Goal: Transaction & Acquisition: Purchase product/service

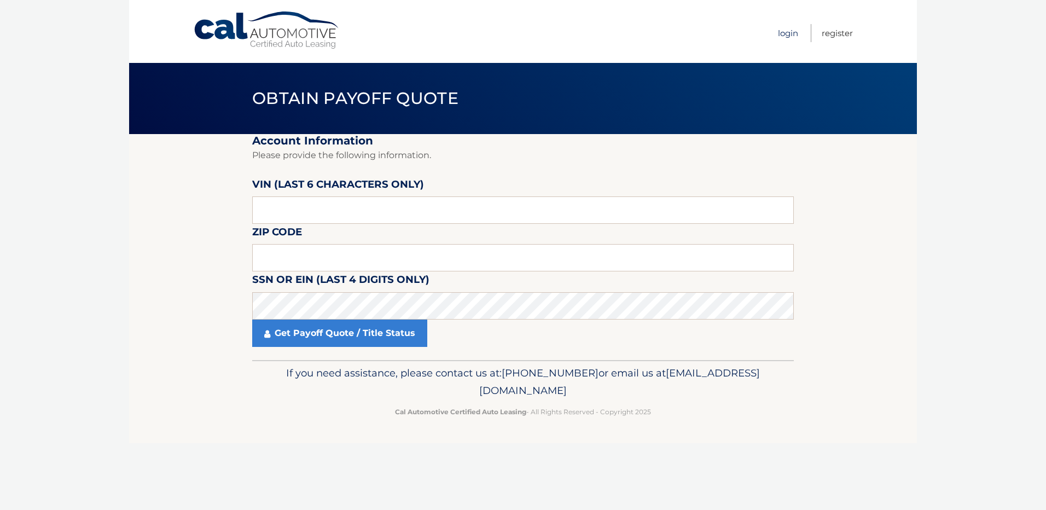
click at [789, 31] on link "Login" at bounding box center [788, 33] width 20 height 18
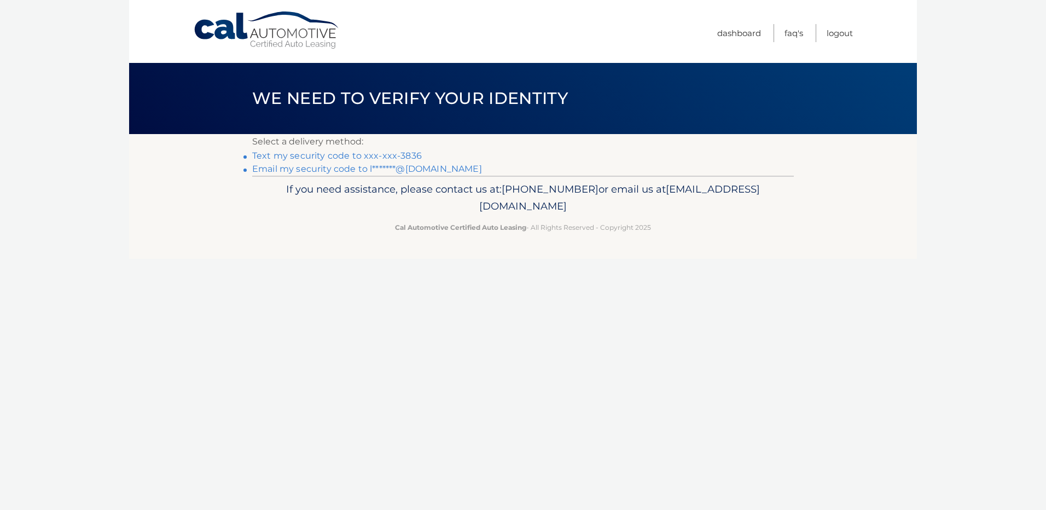
click at [397, 155] on link "Text my security code to xxx-xxx-3836" at bounding box center [337, 155] width 170 height 10
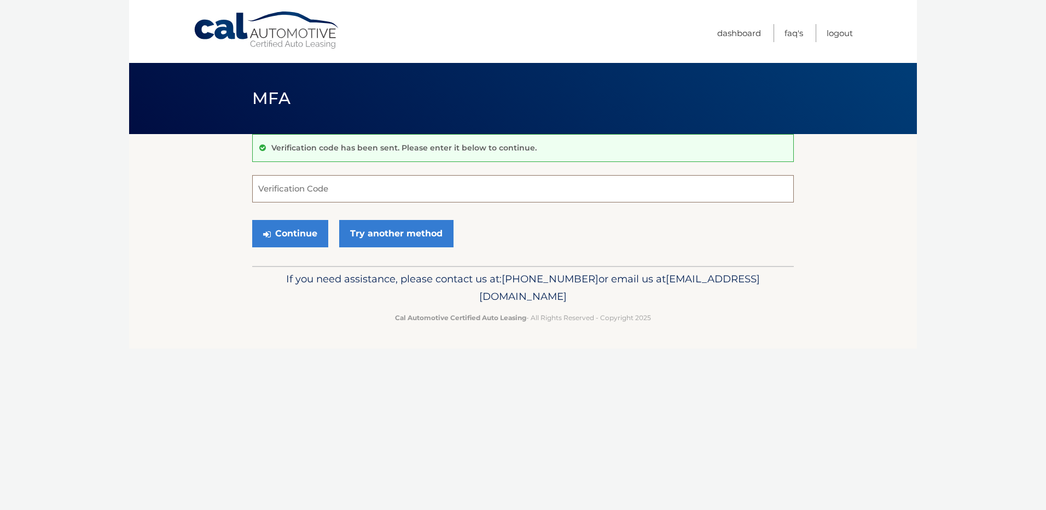
click at [611, 194] on input "Verification Code" at bounding box center [523, 188] width 542 height 27
type input "205166"
click at [252, 220] on button "Continue" at bounding box center [290, 233] width 76 height 27
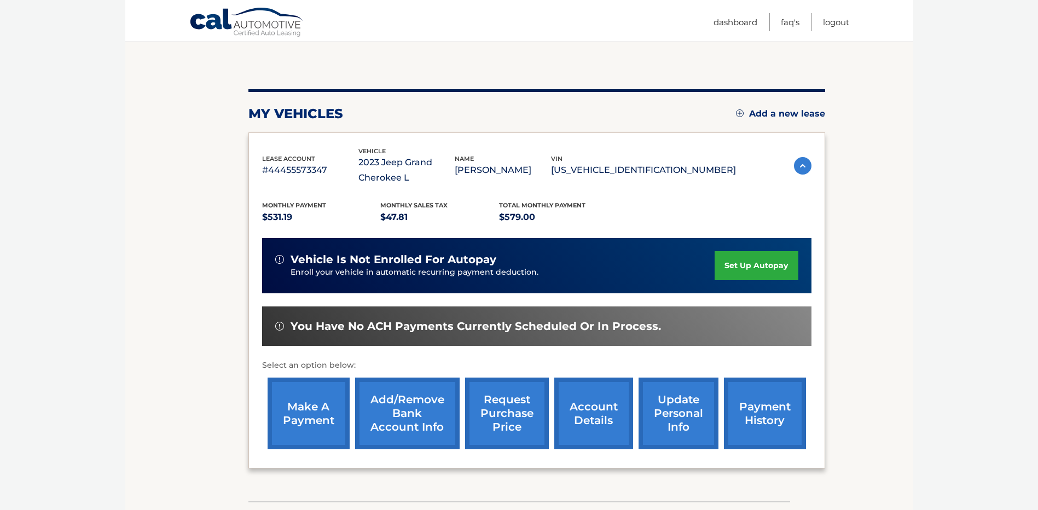
scroll to position [109, 0]
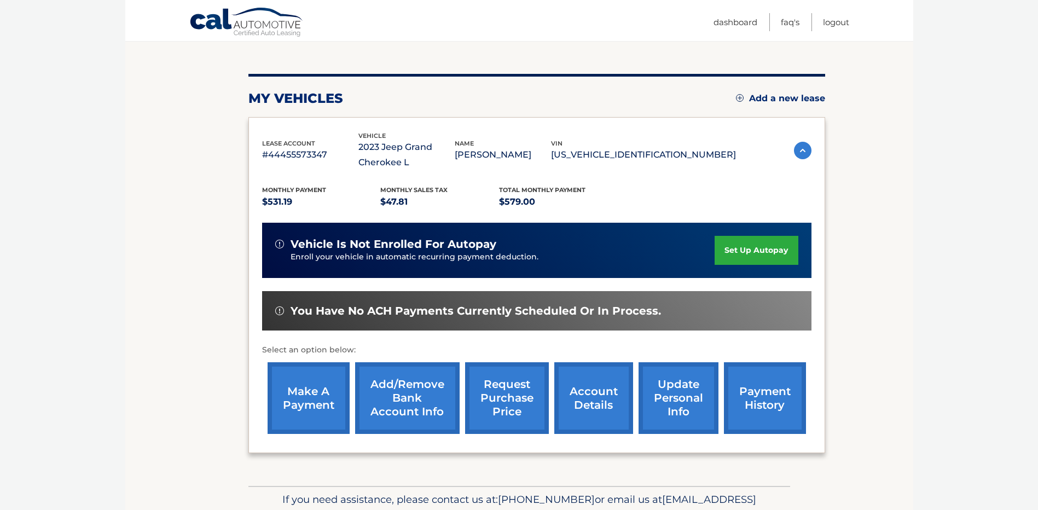
click at [295, 409] on link "make a payment" at bounding box center [309, 398] width 82 height 72
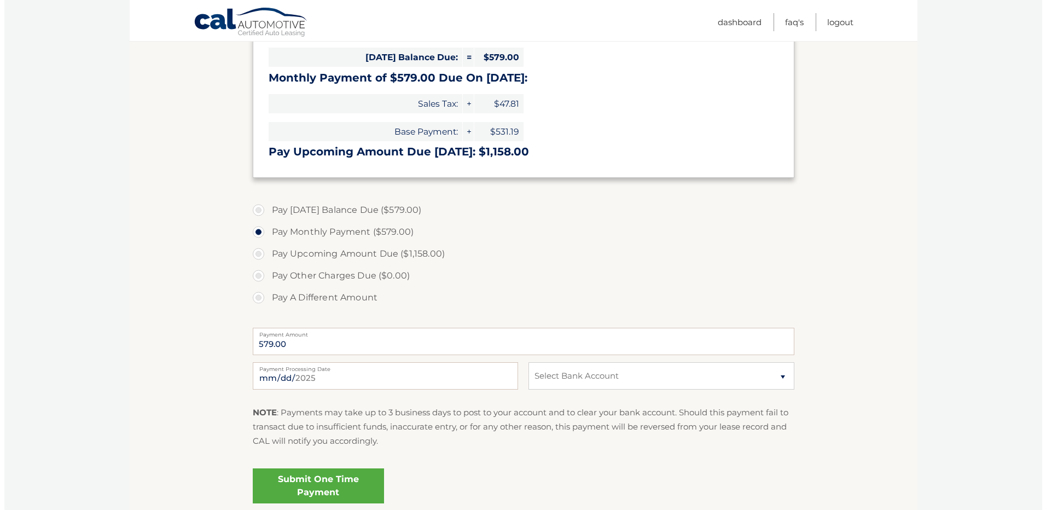
scroll to position [274, 0]
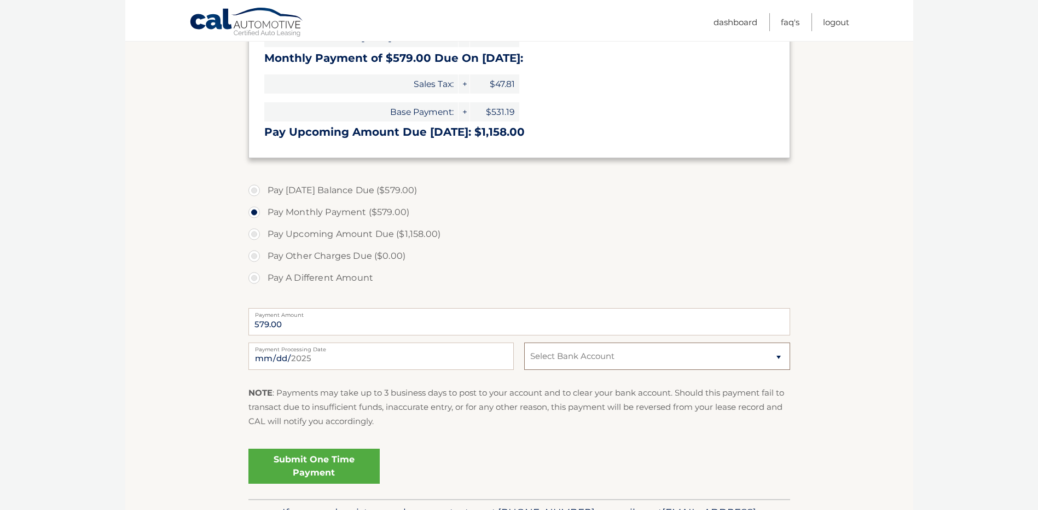
click at [658, 362] on select "Select Bank Account Checking PNC BANK, NATIONAL ASSOCIATION *****0591 Checking …" at bounding box center [656, 355] width 265 height 27
select select "ZDllZmY5ZmItMmVmYy00MGZlLTk4YzgtZGE4YWEwNThhMjBh"
click at [524, 342] on select "Select Bank Account Checking PNC BANK, NATIONAL ASSOCIATION *****0591 Checking …" at bounding box center [656, 355] width 265 height 27
click at [332, 464] on link "Submit One Time Payment" at bounding box center [313, 466] width 131 height 35
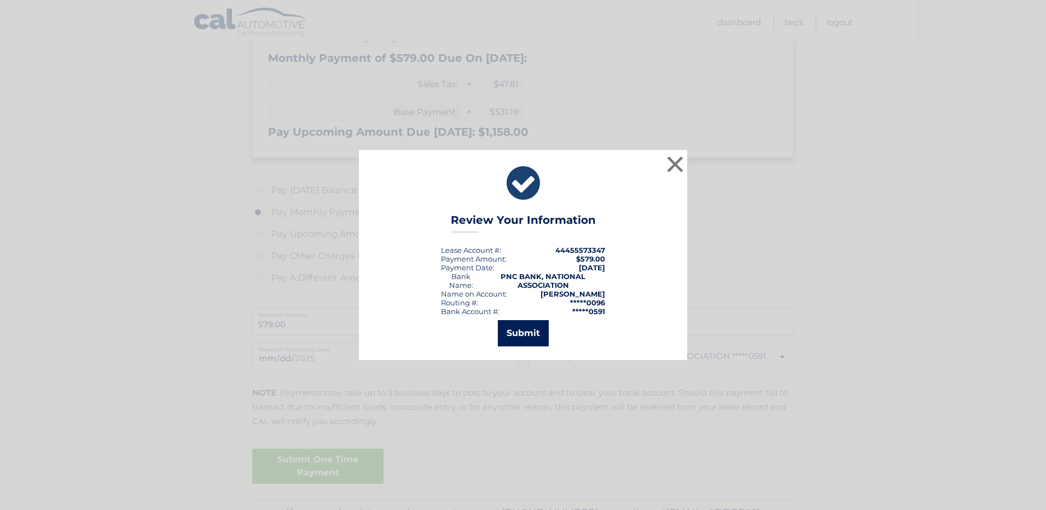
click at [511, 323] on button "Submit" at bounding box center [523, 333] width 51 height 26
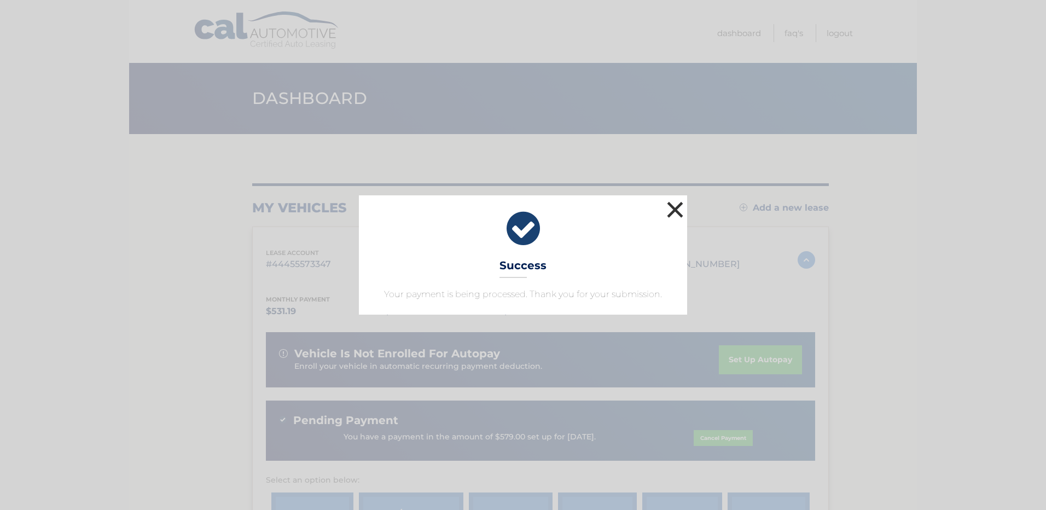
click at [670, 212] on button "×" at bounding box center [675, 210] width 22 height 22
